Goal: Complete application form

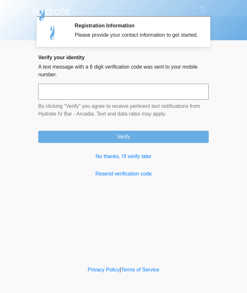
click at [137, 100] on input "text" at bounding box center [123, 92] width 170 height 16
type input "******"
click at [193, 143] on button "Verify" at bounding box center [123, 137] width 170 height 12
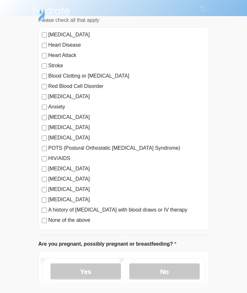
scroll to position [54, 0]
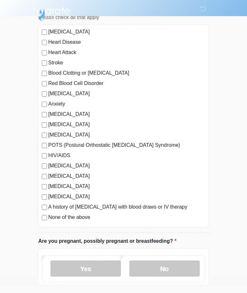
click at [180, 269] on label "No" at bounding box center [164, 268] width 70 height 16
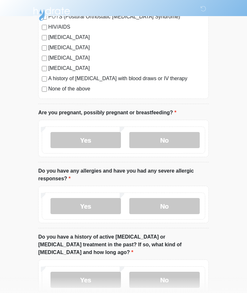
scroll to position [183, 0]
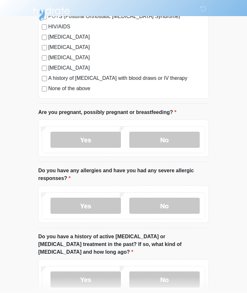
click at [107, 205] on label "Yes" at bounding box center [85, 206] width 70 height 16
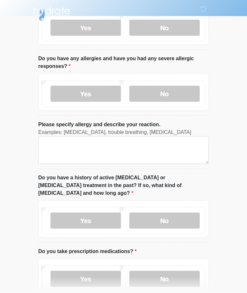
scroll to position [293, 0]
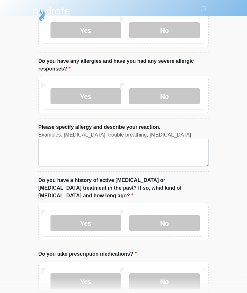
click at [183, 93] on label "No" at bounding box center [164, 96] width 70 height 16
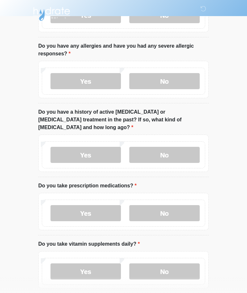
scroll to position [320, 0]
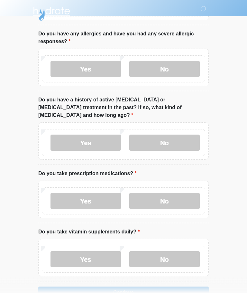
click at [189, 135] on label "No" at bounding box center [164, 143] width 70 height 16
click at [96, 199] on label "Yes" at bounding box center [85, 201] width 70 height 16
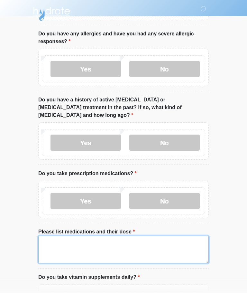
click at [116, 240] on textarea "Please list medications and their dose" at bounding box center [123, 249] width 170 height 28
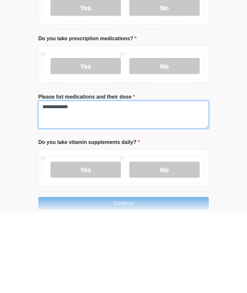
type textarea "**********"
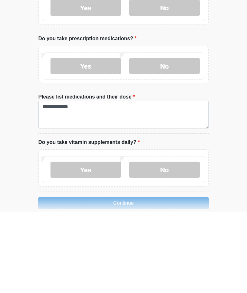
click at [178, 242] on label "No" at bounding box center [164, 250] width 70 height 16
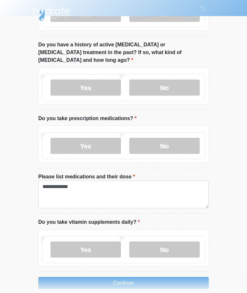
click at [152, 277] on button "Continue" at bounding box center [123, 283] width 170 height 12
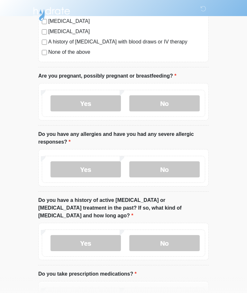
scroll to position [0, 0]
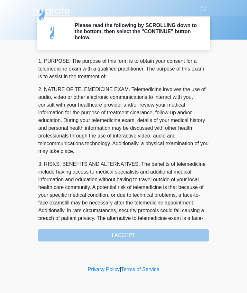
click at [146, 233] on div "1. PURPOSE. The purpose of this form is to obtain your consent for a telemedici…" at bounding box center [123, 150] width 170 height 184
click at [145, 234] on div "1. PURPOSE. The purpose of this form is to obtain your consent for a telemedici…" at bounding box center [123, 150] width 170 height 184
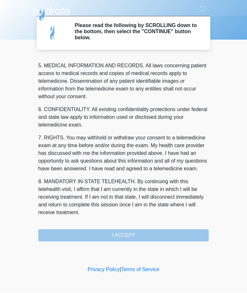
scroll to position [209, 0]
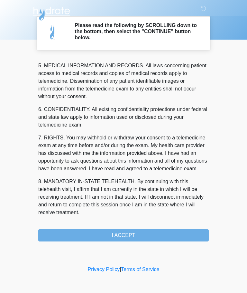
click at [155, 237] on button "I ACCEPT" at bounding box center [123, 235] width 170 height 12
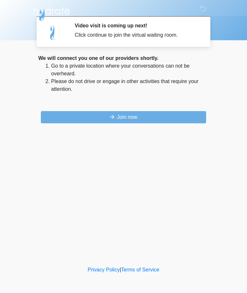
click at [173, 118] on button "Join now" at bounding box center [123, 117] width 165 height 12
